Goal: Task Accomplishment & Management: Use online tool/utility

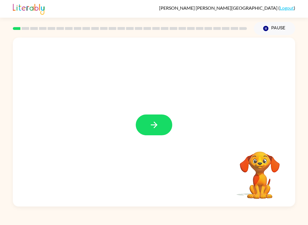
click at [154, 126] on icon "button" at bounding box center [154, 125] width 7 height 7
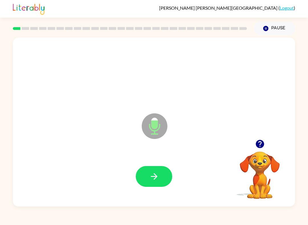
click at [151, 176] on icon "button" at bounding box center [154, 177] width 10 height 10
click at [164, 175] on button "button" at bounding box center [154, 176] width 37 height 21
click at [156, 171] on button "button" at bounding box center [154, 176] width 37 height 21
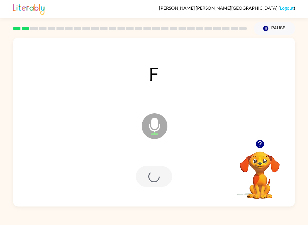
click at [156, 170] on div at bounding box center [154, 176] width 37 height 21
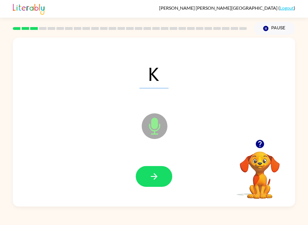
click at [156, 180] on icon "button" at bounding box center [154, 177] width 10 height 10
click at [160, 179] on button "button" at bounding box center [154, 176] width 37 height 21
click at [152, 182] on button "button" at bounding box center [154, 176] width 37 height 21
click at [149, 183] on button "button" at bounding box center [154, 176] width 37 height 21
click at [167, 171] on button "button" at bounding box center [154, 176] width 37 height 21
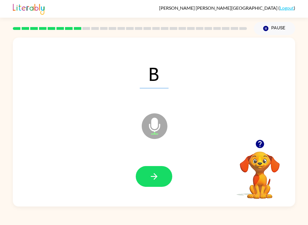
click at [163, 170] on button "button" at bounding box center [154, 176] width 37 height 21
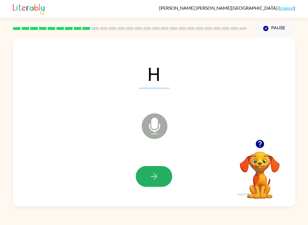
click at [148, 176] on button "button" at bounding box center [154, 176] width 37 height 21
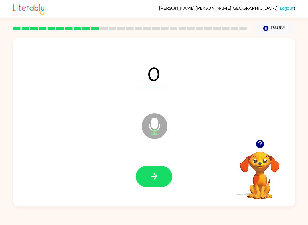
click at [153, 183] on button "button" at bounding box center [154, 176] width 37 height 21
click at [161, 175] on button "button" at bounding box center [154, 176] width 37 height 21
click at [155, 175] on icon "button" at bounding box center [154, 176] width 7 height 7
click at [162, 175] on button "button" at bounding box center [154, 176] width 37 height 21
click at [150, 184] on button "button" at bounding box center [154, 176] width 37 height 21
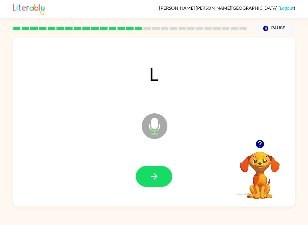
click at [161, 181] on button "button" at bounding box center [154, 176] width 37 height 21
click at [163, 180] on button "button" at bounding box center [154, 176] width 37 height 21
click at [163, 172] on button "button" at bounding box center [154, 176] width 37 height 21
click at [167, 173] on button "button" at bounding box center [154, 176] width 37 height 21
click at [170, 177] on button "button" at bounding box center [154, 176] width 37 height 21
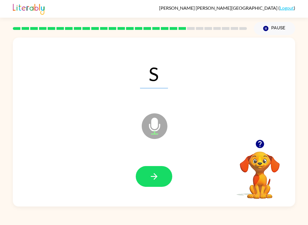
click at [163, 183] on button "button" at bounding box center [154, 176] width 37 height 21
click at [161, 172] on button "button" at bounding box center [154, 176] width 37 height 21
click at [163, 176] on button "button" at bounding box center [154, 176] width 37 height 21
click at [167, 175] on button "button" at bounding box center [154, 176] width 37 height 21
click at [158, 167] on button "button" at bounding box center [154, 176] width 37 height 21
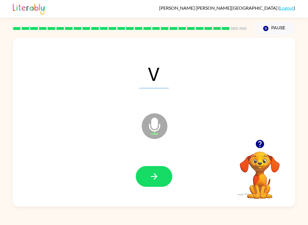
click at [167, 178] on button "button" at bounding box center [154, 176] width 37 height 21
click at [158, 179] on icon "button" at bounding box center [154, 177] width 10 height 10
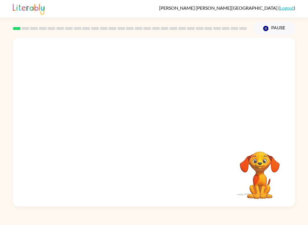
click at [278, 26] on button "Pause Pause" at bounding box center [274, 28] width 41 height 13
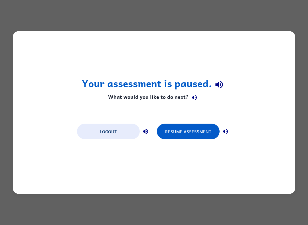
click at [191, 136] on button "Resume Assessment" at bounding box center [188, 131] width 63 height 15
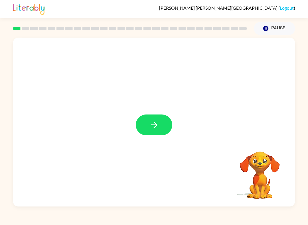
click at [149, 120] on button "button" at bounding box center [154, 125] width 37 height 21
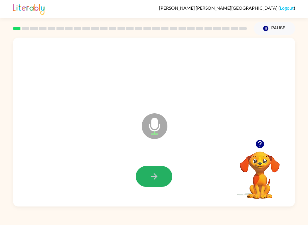
click at [152, 173] on icon "button" at bounding box center [154, 177] width 10 height 10
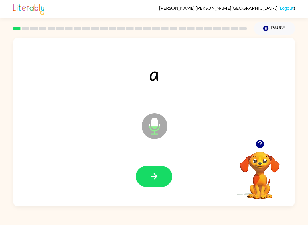
click at [155, 179] on icon "button" at bounding box center [154, 176] width 7 height 7
click at [155, 175] on icon "button" at bounding box center [154, 176] width 7 height 7
click at [163, 179] on button "button" at bounding box center [154, 176] width 37 height 21
click at [157, 171] on button "button" at bounding box center [154, 176] width 37 height 21
click at [150, 167] on button "button" at bounding box center [154, 176] width 37 height 21
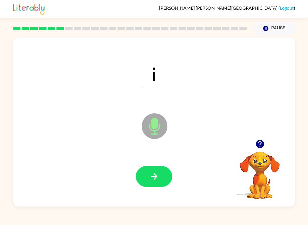
click at [159, 167] on button "button" at bounding box center [154, 176] width 37 height 21
click at [160, 175] on button "button" at bounding box center [154, 176] width 37 height 21
click at [154, 177] on icon "button" at bounding box center [154, 176] width 7 height 7
click at [149, 172] on button "button" at bounding box center [154, 176] width 37 height 21
click at [146, 168] on button "button" at bounding box center [154, 176] width 37 height 21
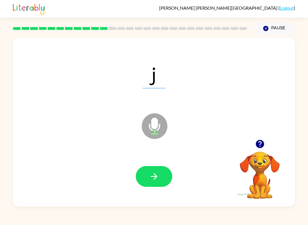
click at [168, 162] on div at bounding box center [154, 176] width 271 height 49
click at [161, 177] on button "button" at bounding box center [154, 176] width 37 height 21
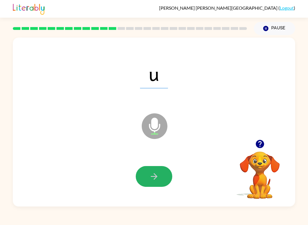
click at [159, 175] on icon "button" at bounding box center [154, 177] width 10 height 10
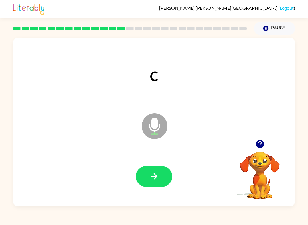
click at [141, 172] on button "button" at bounding box center [154, 176] width 37 height 21
click at [159, 177] on button "button" at bounding box center [154, 176] width 37 height 21
click at [158, 175] on icon "button" at bounding box center [154, 177] width 10 height 10
click at [158, 171] on button "button" at bounding box center [154, 176] width 37 height 21
click at [152, 175] on icon "button" at bounding box center [154, 177] width 10 height 10
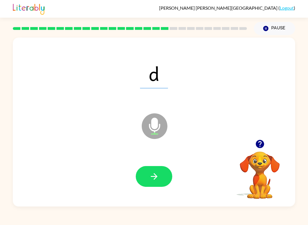
click at [154, 176] on icon "button" at bounding box center [154, 177] width 10 height 10
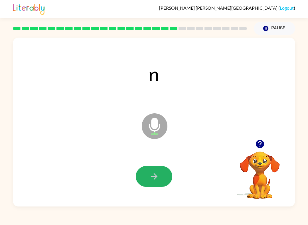
click at [154, 169] on button "button" at bounding box center [154, 176] width 37 height 21
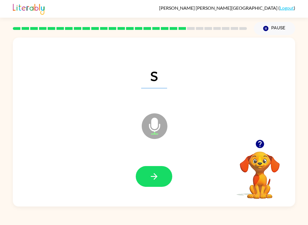
click at [150, 171] on button "button" at bounding box center [154, 176] width 37 height 21
click at [150, 167] on button "button" at bounding box center [154, 176] width 37 height 21
click at [154, 170] on button "button" at bounding box center [154, 176] width 37 height 21
click at [147, 172] on button "button" at bounding box center [154, 176] width 37 height 21
click at [151, 176] on icon "button" at bounding box center [154, 177] width 10 height 10
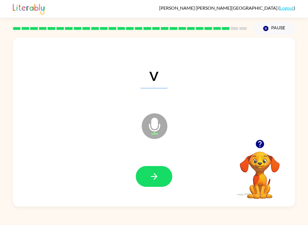
click at [154, 167] on button "button" at bounding box center [154, 176] width 37 height 21
click at [142, 185] on button "button" at bounding box center [154, 176] width 37 height 21
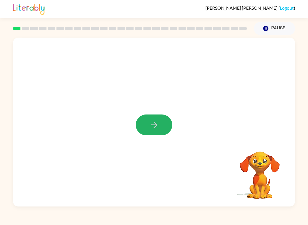
click at [159, 122] on button "button" at bounding box center [154, 125] width 37 height 21
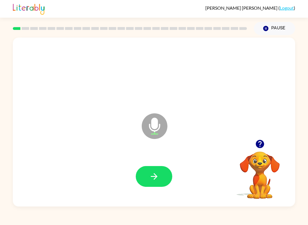
click at [157, 176] on icon "button" at bounding box center [154, 177] width 10 height 10
click at [160, 172] on button "button" at bounding box center [154, 176] width 37 height 21
click at [157, 177] on icon "button" at bounding box center [154, 176] width 7 height 7
click at [160, 174] on button "button" at bounding box center [154, 176] width 37 height 21
click at [165, 175] on button "button" at bounding box center [154, 176] width 37 height 21
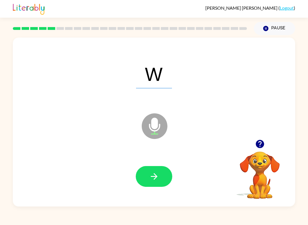
click at [153, 176] on icon "button" at bounding box center [154, 177] width 10 height 10
click at [165, 172] on button "button" at bounding box center [154, 176] width 37 height 21
click at [150, 181] on icon "button" at bounding box center [154, 177] width 10 height 10
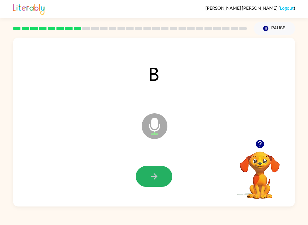
click at [154, 180] on icon "button" at bounding box center [154, 177] width 10 height 10
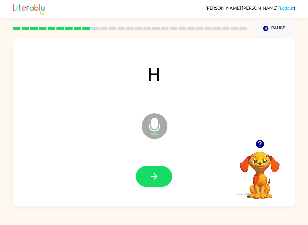
click at [165, 180] on button "button" at bounding box center [154, 176] width 37 height 21
click at [153, 169] on button "button" at bounding box center [154, 176] width 37 height 21
click at [161, 175] on button "button" at bounding box center [154, 176] width 37 height 21
click at [167, 174] on button "button" at bounding box center [154, 176] width 37 height 21
click at [159, 175] on button "button" at bounding box center [154, 176] width 37 height 21
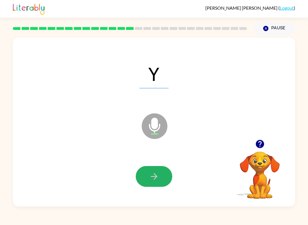
click at [166, 175] on button "button" at bounding box center [154, 176] width 37 height 21
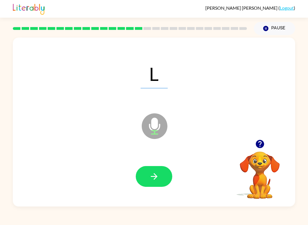
click at [156, 175] on icon "button" at bounding box center [154, 177] width 10 height 10
click at [165, 186] on button "button" at bounding box center [154, 176] width 37 height 21
click at [150, 179] on icon "button" at bounding box center [154, 177] width 10 height 10
click at [168, 176] on button "button" at bounding box center [154, 176] width 37 height 21
click at [159, 172] on button "button" at bounding box center [154, 176] width 37 height 21
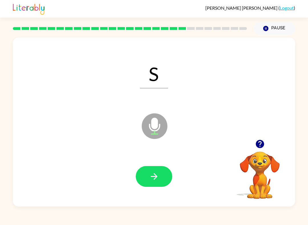
click at [279, 28] on button "Pause Pause" at bounding box center [274, 28] width 41 height 13
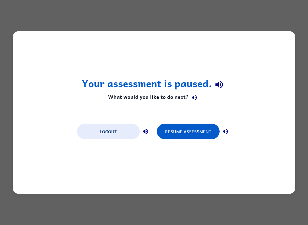
click at [204, 134] on button "Resume Assessment" at bounding box center [188, 131] width 63 height 15
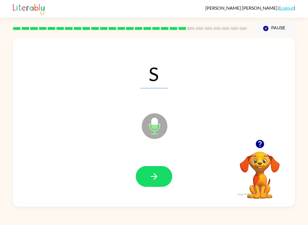
click at [168, 171] on button "button" at bounding box center [154, 176] width 37 height 21
click at [160, 173] on button "button" at bounding box center [154, 176] width 37 height 21
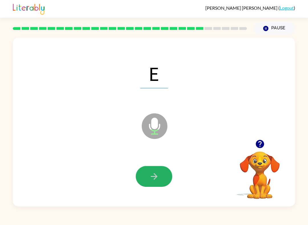
click at [162, 178] on button "button" at bounding box center [154, 176] width 37 height 21
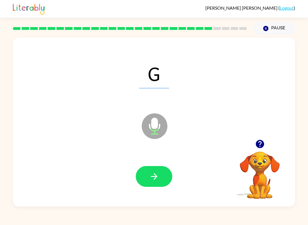
click at [162, 177] on button "button" at bounding box center [154, 176] width 37 height 21
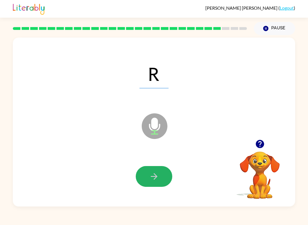
click at [165, 179] on button "button" at bounding box center [154, 176] width 37 height 21
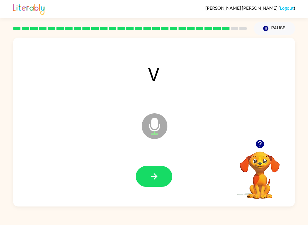
click at [162, 179] on button "button" at bounding box center [154, 176] width 37 height 21
click at [158, 173] on icon "button" at bounding box center [154, 177] width 10 height 10
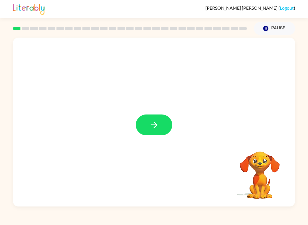
click at [163, 130] on button "button" at bounding box center [154, 125] width 37 height 21
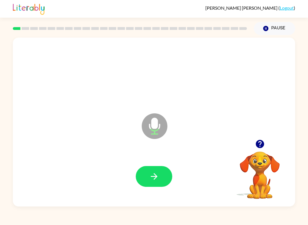
click at [159, 169] on button "button" at bounding box center [154, 176] width 37 height 21
click at [153, 175] on icon "button" at bounding box center [154, 177] width 10 height 10
click at [158, 177] on icon "button" at bounding box center [154, 177] width 10 height 10
click at [155, 175] on icon "button" at bounding box center [154, 177] width 10 height 10
click at [166, 170] on button "button" at bounding box center [154, 176] width 37 height 21
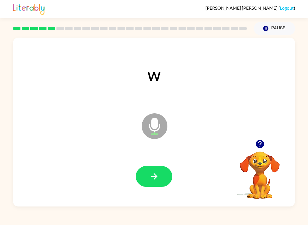
click at [162, 176] on button "button" at bounding box center [154, 176] width 37 height 21
click at [158, 179] on icon "button" at bounding box center [154, 177] width 10 height 10
click at [161, 181] on button "button" at bounding box center [154, 176] width 37 height 21
click at [155, 170] on button "button" at bounding box center [154, 176] width 37 height 21
click at [154, 170] on button "button" at bounding box center [154, 176] width 37 height 21
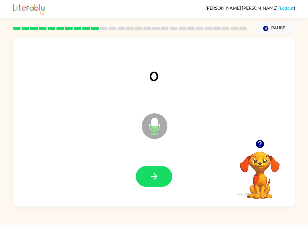
click at [165, 172] on button "button" at bounding box center [154, 176] width 37 height 21
click at [165, 177] on button "button" at bounding box center [154, 176] width 37 height 21
click at [168, 163] on div at bounding box center [154, 176] width 271 height 49
click at [161, 167] on button "button" at bounding box center [154, 176] width 37 height 21
click at [171, 177] on button "button" at bounding box center [154, 176] width 37 height 21
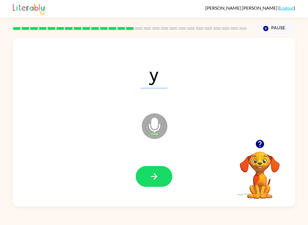
click at [157, 175] on icon "button" at bounding box center [154, 177] width 10 height 10
click at [159, 180] on icon "button" at bounding box center [154, 177] width 10 height 10
click at [157, 177] on icon "button" at bounding box center [154, 176] width 7 height 7
click at [155, 178] on icon "button" at bounding box center [154, 176] width 7 height 7
click at [170, 181] on button "button" at bounding box center [154, 176] width 37 height 21
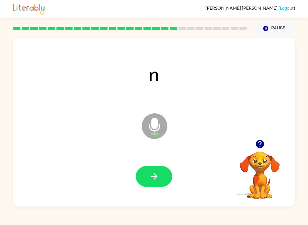
click at [155, 177] on icon "button" at bounding box center [154, 176] width 7 height 7
click at [161, 175] on button "button" at bounding box center [154, 176] width 37 height 21
click at [155, 178] on icon "button" at bounding box center [154, 177] width 10 height 10
click at [161, 183] on button "button" at bounding box center [154, 176] width 37 height 21
click at [163, 175] on button "button" at bounding box center [154, 176] width 37 height 21
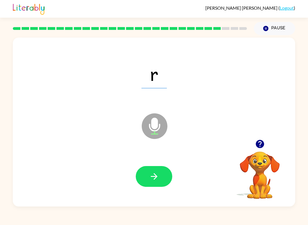
click at [165, 175] on button "button" at bounding box center [154, 176] width 37 height 21
click at [164, 177] on button "button" at bounding box center [154, 176] width 37 height 21
click at [164, 178] on button "button" at bounding box center [154, 176] width 37 height 21
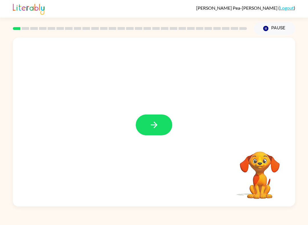
click at [159, 126] on icon "button" at bounding box center [154, 125] width 10 height 10
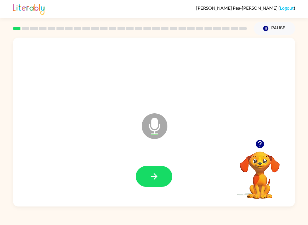
click at [159, 171] on button "button" at bounding box center [154, 176] width 37 height 21
click at [161, 174] on button "button" at bounding box center [154, 176] width 37 height 21
click at [163, 171] on button "button" at bounding box center [154, 176] width 37 height 21
click at [161, 174] on button "button" at bounding box center [154, 176] width 37 height 21
click at [165, 175] on button "button" at bounding box center [154, 176] width 37 height 21
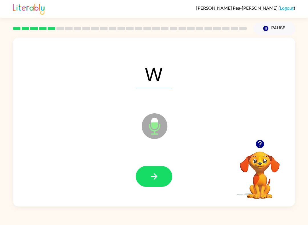
click at [159, 177] on icon "button" at bounding box center [154, 177] width 10 height 10
click at [165, 179] on button "button" at bounding box center [154, 176] width 37 height 21
click at [157, 179] on icon "button" at bounding box center [154, 177] width 10 height 10
click at [162, 177] on button "button" at bounding box center [154, 176] width 37 height 21
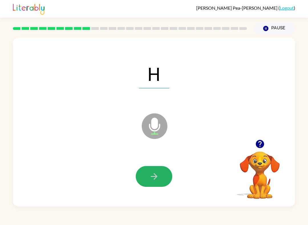
click at [168, 176] on button "button" at bounding box center [154, 176] width 37 height 21
click at [157, 178] on icon "button" at bounding box center [154, 177] width 10 height 10
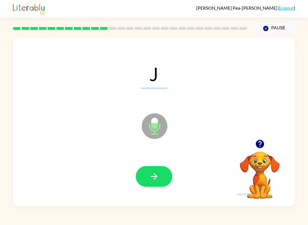
click at [159, 176] on button "button" at bounding box center [154, 176] width 37 height 21
click at [164, 178] on button "button" at bounding box center [154, 176] width 37 height 21
click at [163, 178] on button "button" at bounding box center [154, 176] width 37 height 21
click at [172, 177] on button "button" at bounding box center [154, 176] width 37 height 21
click at [279, 27] on button "Pause Pause" at bounding box center [274, 28] width 41 height 13
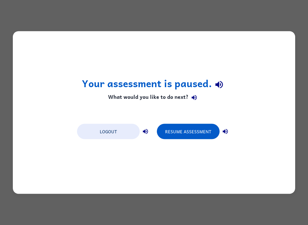
click at [197, 134] on button "Resume Assessment" at bounding box center [188, 131] width 63 height 15
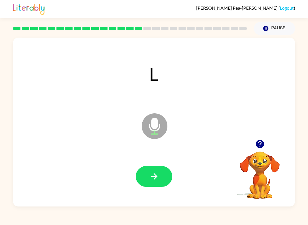
click at [161, 176] on button "button" at bounding box center [154, 176] width 37 height 21
click at [158, 178] on icon "button" at bounding box center [154, 177] width 10 height 10
click at [158, 177] on icon "button" at bounding box center [154, 177] width 10 height 10
click at [157, 179] on icon "button" at bounding box center [154, 177] width 10 height 10
click at [155, 184] on button "button" at bounding box center [154, 176] width 37 height 21
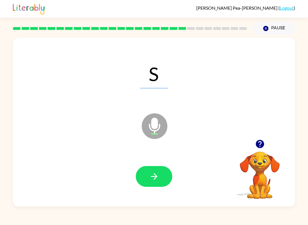
click at [155, 177] on icon "button" at bounding box center [154, 176] width 7 height 7
click at [164, 175] on button "button" at bounding box center [154, 176] width 37 height 21
click at [161, 175] on button "button" at bounding box center [154, 176] width 37 height 21
click at [164, 171] on button "button" at bounding box center [154, 176] width 37 height 21
click at [164, 182] on button "button" at bounding box center [154, 176] width 37 height 21
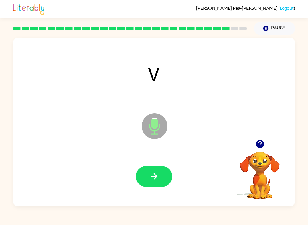
click at [164, 175] on button "button" at bounding box center [154, 176] width 37 height 21
click at [158, 181] on icon "button" at bounding box center [154, 177] width 10 height 10
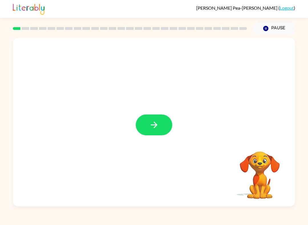
click at [157, 124] on icon "button" at bounding box center [154, 125] width 10 height 10
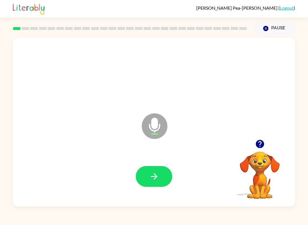
click at [153, 172] on button "button" at bounding box center [154, 176] width 37 height 21
click at [159, 180] on icon "button" at bounding box center [154, 177] width 10 height 10
click at [163, 173] on button "button" at bounding box center [154, 176] width 37 height 21
click at [156, 179] on icon "button" at bounding box center [154, 177] width 10 height 10
click at [161, 177] on button "button" at bounding box center [154, 176] width 37 height 21
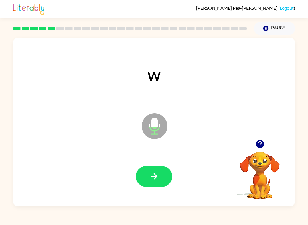
click at [159, 171] on button "button" at bounding box center [154, 176] width 37 height 21
click at [159, 176] on icon "button" at bounding box center [154, 177] width 10 height 10
click at [152, 174] on icon "button" at bounding box center [154, 177] width 10 height 10
click at [156, 165] on div at bounding box center [154, 176] width 271 height 49
click at [164, 172] on button "button" at bounding box center [154, 176] width 37 height 21
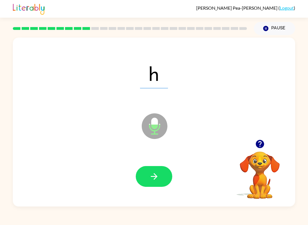
click at [155, 175] on icon "button" at bounding box center [154, 176] width 7 height 7
click at [288, 28] on button "Pause Pause" at bounding box center [274, 28] width 41 height 13
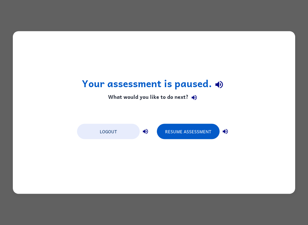
click at [179, 132] on button "Resume Assessment" at bounding box center [188, 131] width 63 height 15
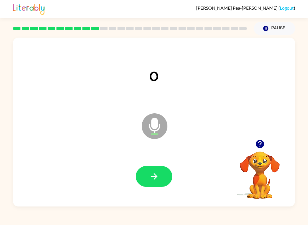
click at [148, 176] on button "button" at bounding box center [154, 176] width 37 height 21
click at [164, 173] on button "button" at bounding box center [154, 176] width 37 height 21
click at [157, 172] on icon "button" at bounding box center [154, 177] width 10 height 10
click at [155, 179] on icon "button" at bounding box center [154, 176] width 7 height 7
click at [164, 173] on button "button" at bounding box center [154, 176] width 37 height 21
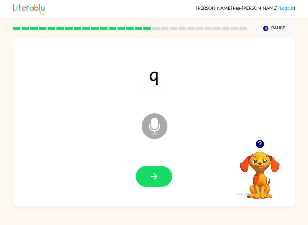
click at [162, 174] on button "button" at bounding box center [154, 176] width 37 height 21
click at [145, 177] on button "button" at bounding box center [154, 176] width 37 height 21
click at [160, 175] on button "button" at bounding box center [154, 176] width 37 height 21
click at [157, 177] on icon "button" at bounding box center [154, 176] width 7 height 7
click at [166, 177] on button "button" at bounding box center [154, 176] width 37 height 21
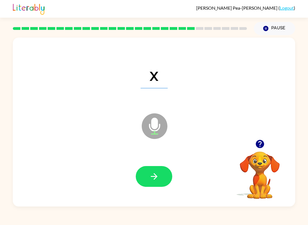
click at [165, 176] on button "button" at bounding box center [154, 176] width 37 height 21
click at [163, 170] on button "button" at bounding box center [154, 176] width 37 height 21
click at [146, 177] on button "button" at bounding box center [154, 176] width 37 height 21
click at [158, 169] on button "button" at bounding box center [154, 176] width 37 height 21
